Goal: Information Seeking & Learning: Learn about a topic

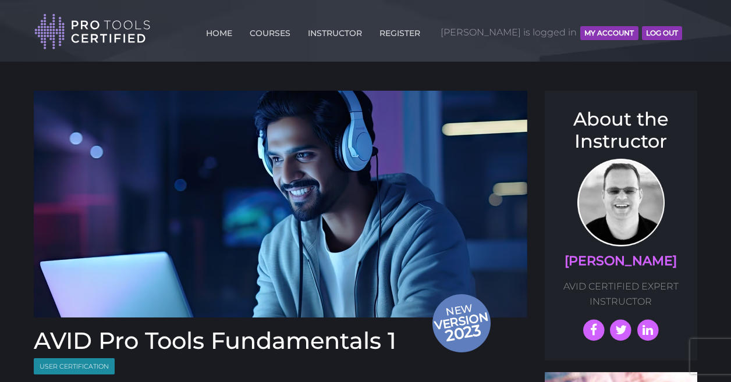
click at [422, 33] on button "MY ACCOUNT" at bounding box center [609, 33] width 58 height 14
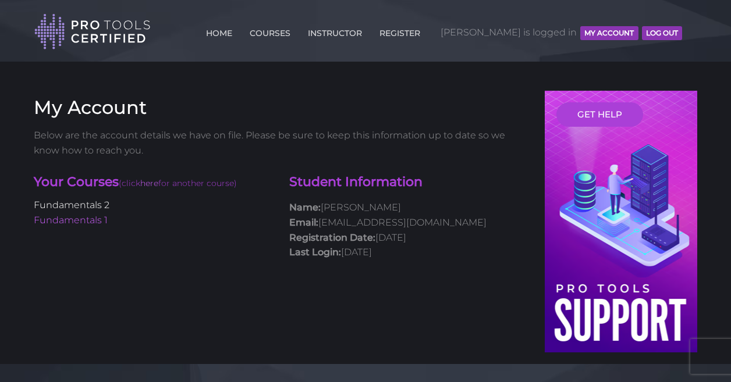
click at [90, 203] on link "Fundamentals 2" at bounding box center [72, 205] width 76 height 11
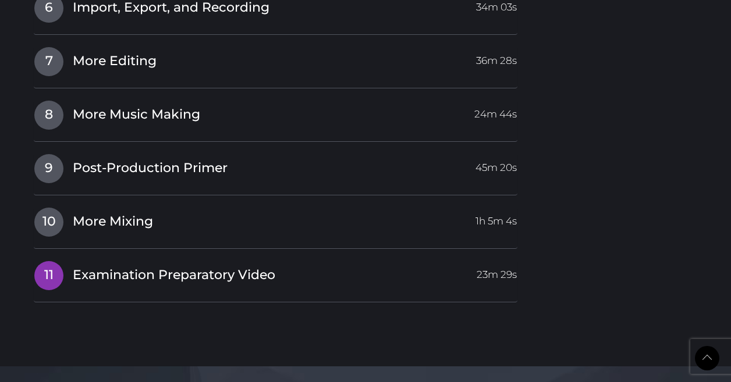
scroll to position [1836, 0]
click at [257, 55] on link "7 More Editing 36m 28s" at bounding box center [276, 59] width 484 height 24
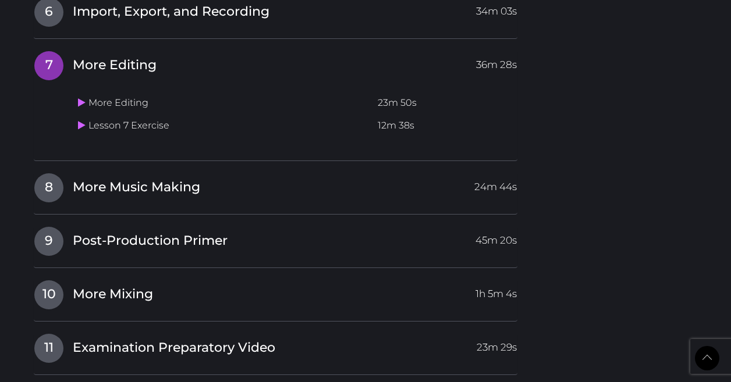
scroll to position [1580, 0]
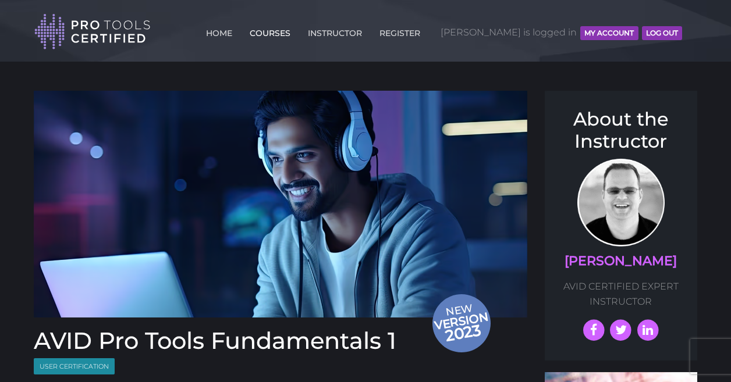
click at [293, 33] on link "COURSES" at bounding box center [270, 31] width 47 height 19
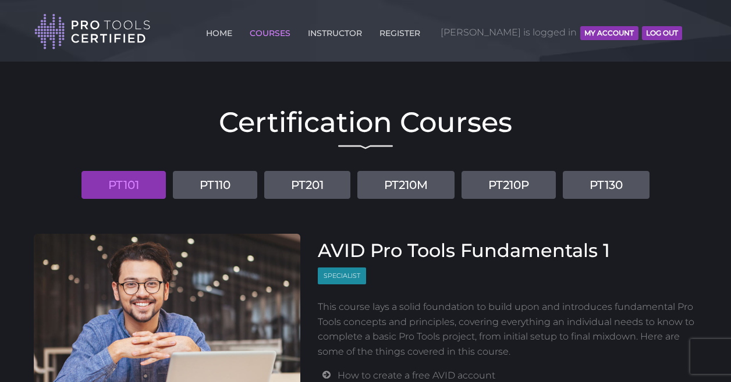
click at [606, 37] on button "MY ACCOUNT" at bounding box center [609, 33] width 58 height 14
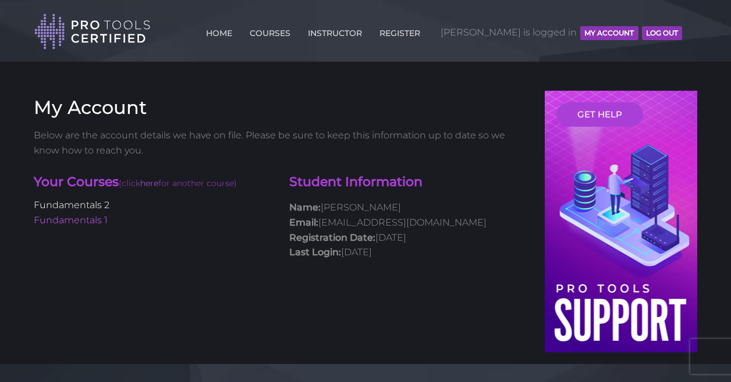
click at [89, 205] on link "Fundamentals 2" at bounding box center [72, 205] width 76 height 11
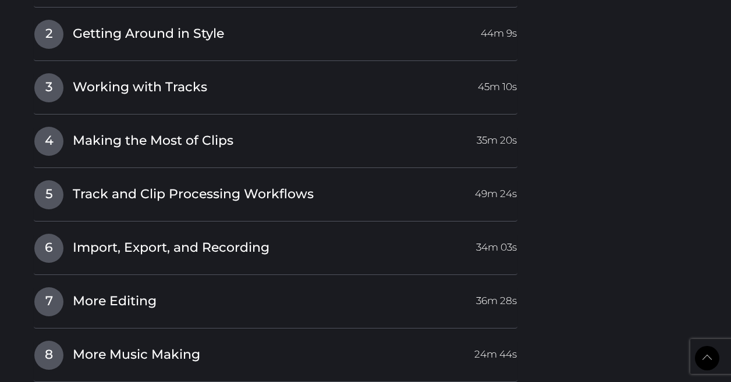
scroll to position [1692, 0]
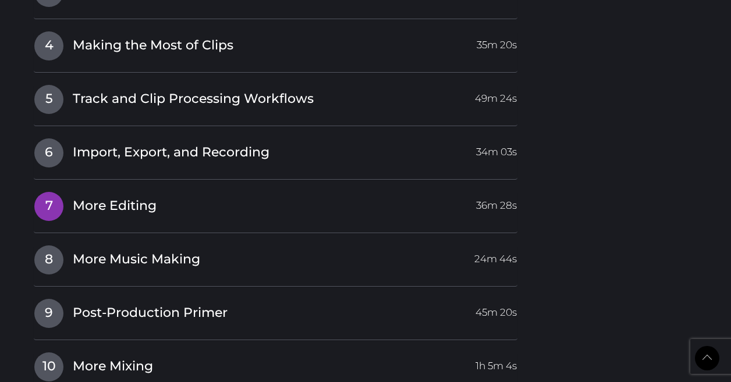
click at [268, 208] on h4 "7 More Editing 36m 28s" at bounding box center [276, 206] width 484 height 30
click at [136, 197] on span "More Editing" at bounding box center [115, 206] width 84 height 18
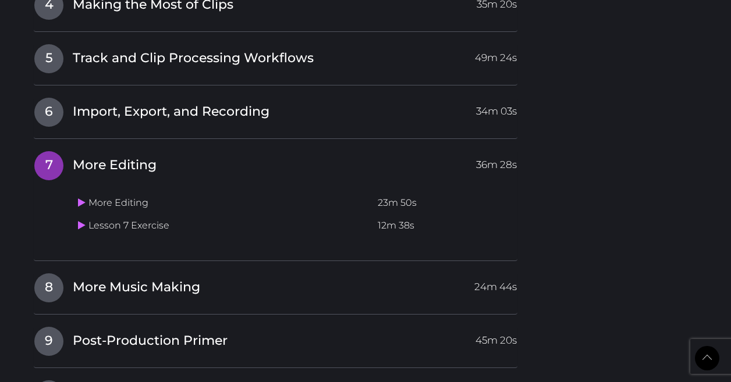
scroll to position [1453, 0]
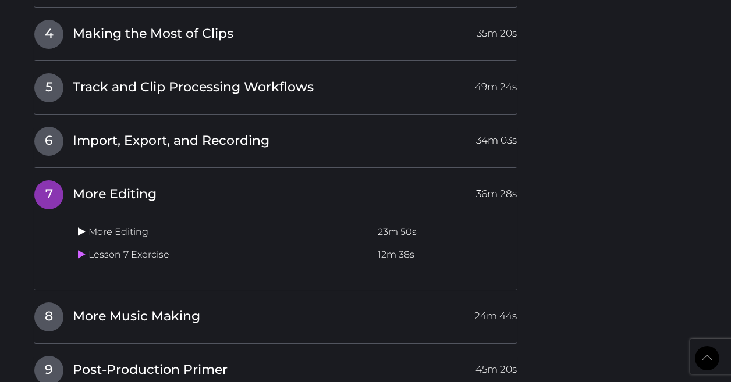
click at [81, 227] on icon at bounding box center [82, 231] width 8 height 9
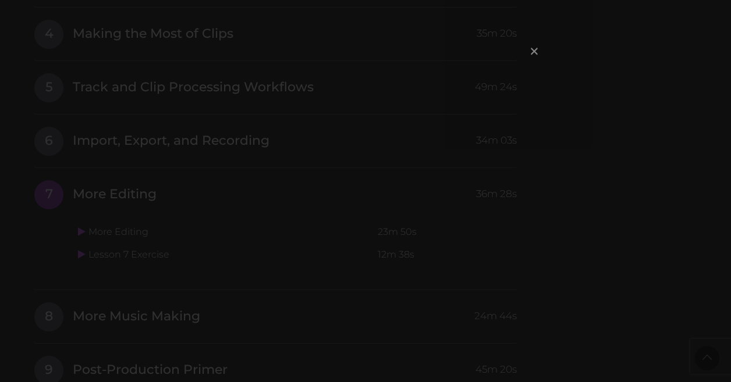
click at [533, 53] on span "×" at bounding box center [535, 50] width 12 height 25
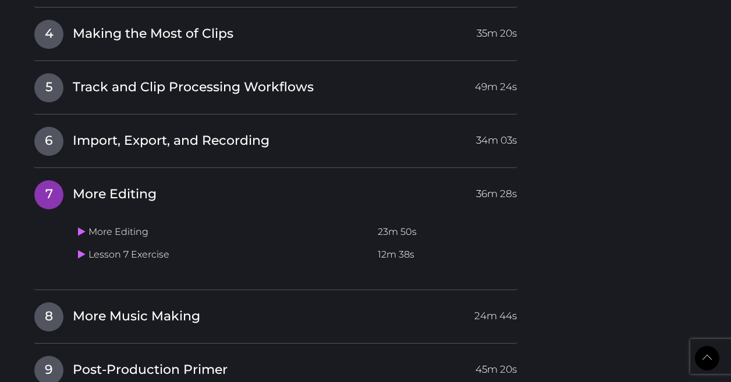
click at [100, 222] on td "More Editing" at bounding box center [223, 232] width 300 height 23
click at [88, 224] on td "More Editing" at bounding box center [223, 232] width 300 height 23
click at [77, 221] on td "More Editing" at bounding box center [223, 232] width 300 height 23
click at [79, 227] on icon at bounding box center [82, 231] width 8 height 9
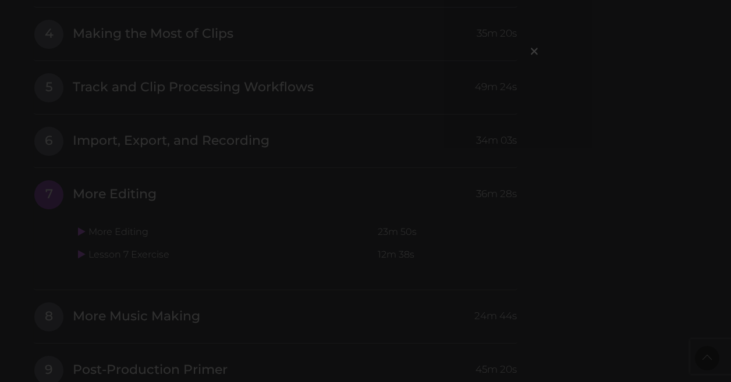
click at [535, 54] on span "×" at bounding box center [535, 50] width 12 height 25
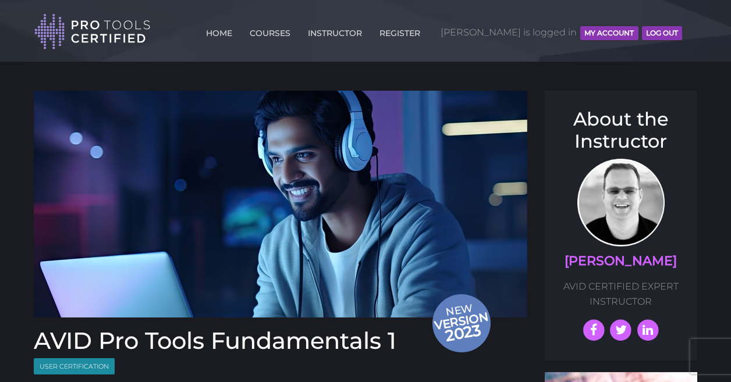
click at [599, 33] on button "MY ACCOUNT" at bounding box center [609, 33] width 58 height 14
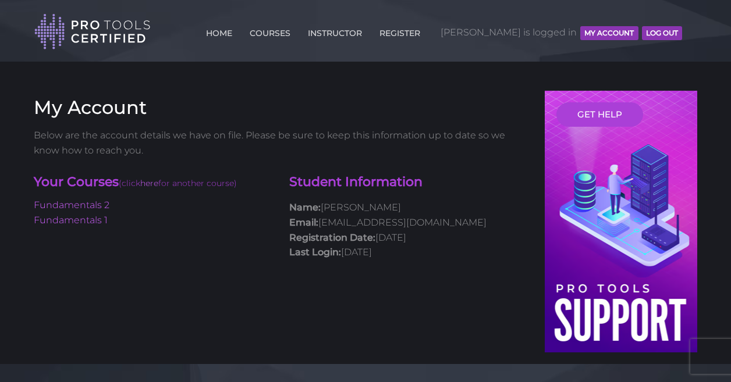
drag, startPoint x: 92, startPoint y: 201, endPoint x: 103, endPoint y: 198, distance: 11.4
click at [92, 201] on link "Fundamentals 2" at bounding box center [72, 205] width 76 height 11
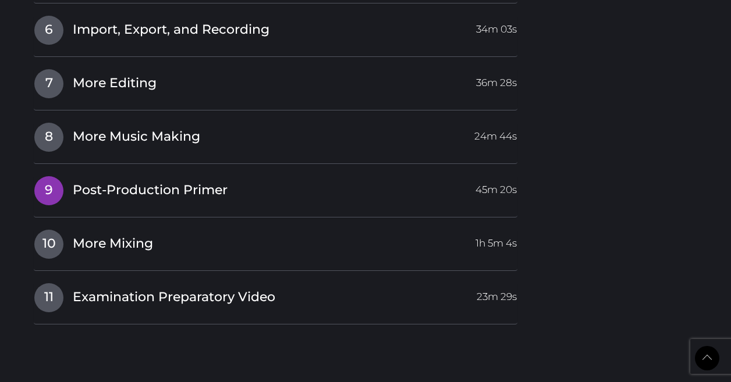
scroll to position [1815, 0]
click at [91, 127] on span "More Music Making" at bounding box center [136, 136] width 127 height 18
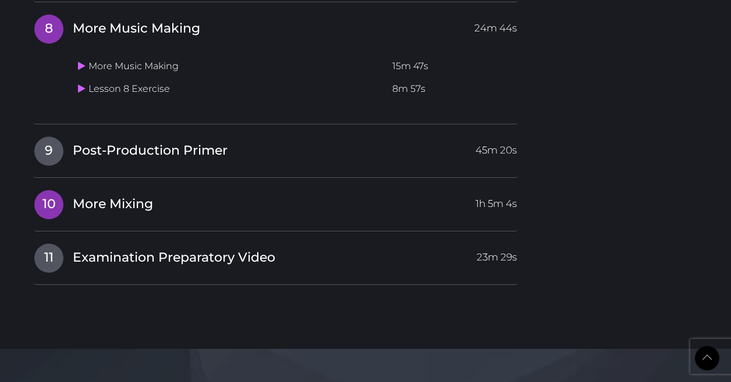
scroll to position [1648, 0]
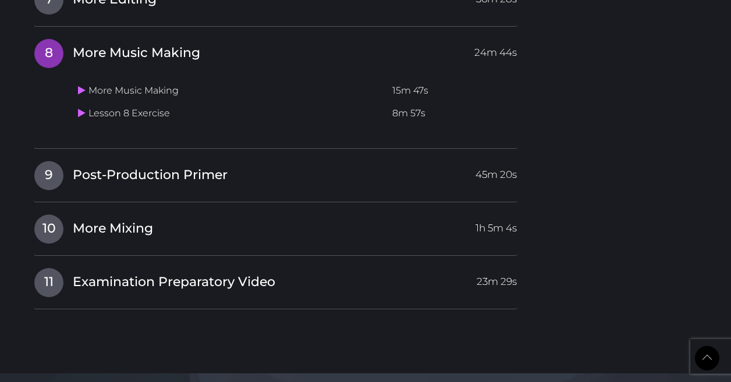
click at [98, 83] on td "More Music Making" at bounding box center [230, 91] width 314 height 23
click at [87, 85] on link at bounding box center [83, 90] width 10 height 11
